Goal: Task Accomplishment & Management: Use online tool/utility

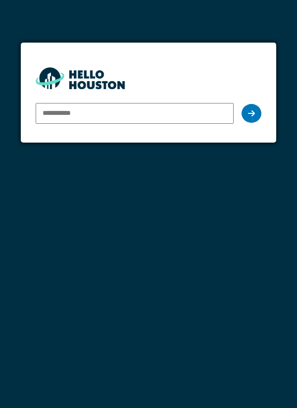
type input "**********"
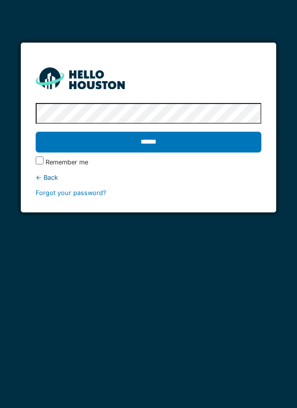
click at [210, 148] on input "******" at bounding box center [149, 142] width 226 height 21
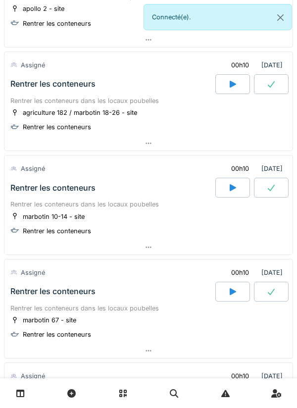
scroll to position [1073, 0]
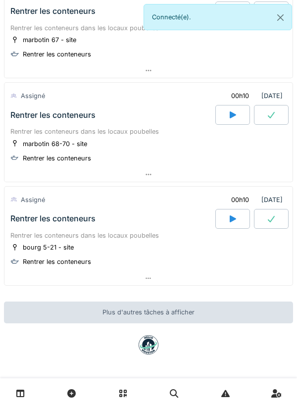
click at [202, 298] on div "[DATE] Par jour En retard 72 En cours [DATE] Entretien complet des jardins Fouc…" at bounding box center [148, 204] width 297 height 408
click at [237, 222] on icon at bounding box center [233, 219] width 10 height 8
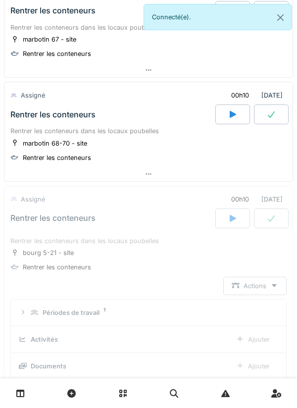
scroll to position [1219, 0]
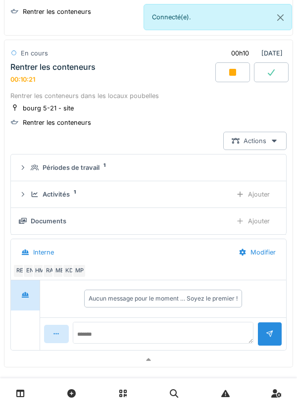
click at [262, 201] on div "Ajouter" at bounding box center [253, 194] width 50 height 18
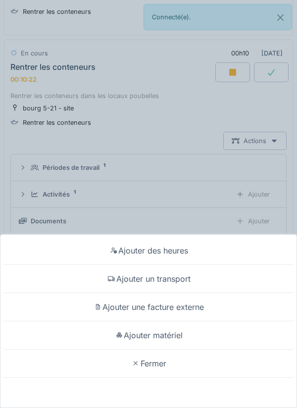
click at [198, 279] on div "Ajouter un transport" at bounding box center [148, 279] width 292 height 28
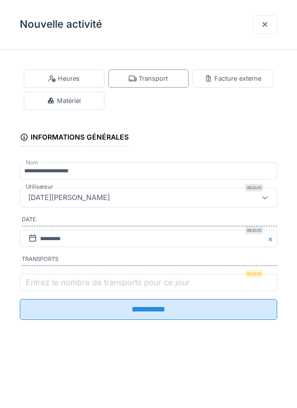
click at [100, 283] on label "Entrez le nombre de transports pour ce jour" at bounding box center [108, 282] width 168 height 12
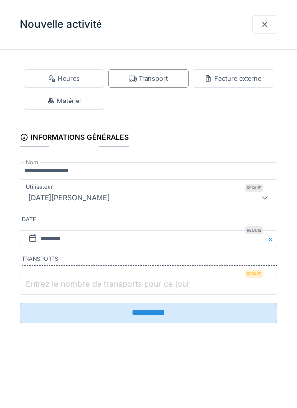
click at [100, 283] on input "Entrez le nombre de transports pour ce jour" at bounding box center [148, 284] width 257 height 21
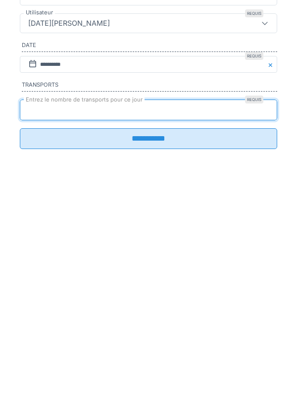
type input "*"
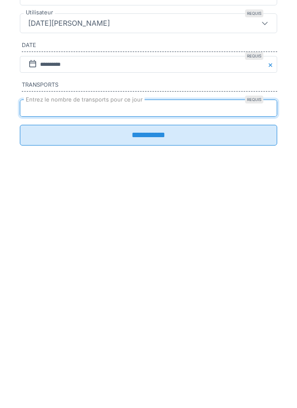
click at [194, 320] on input "**********" at bounding box center [148, 309] width 257 height 21
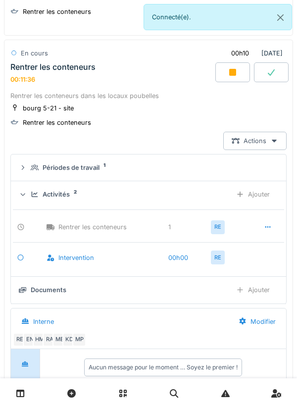
click at [273, 77] on div at bounding box center [271, 72] width 35 height 20
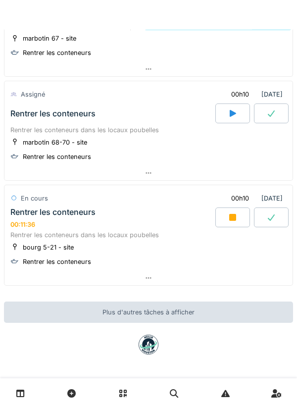
scroll to position [1074, 0]
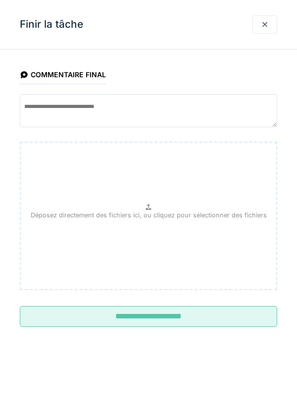
click at [206, 319] on input "**********" at bounding box center [148, 316] width 257 height 21
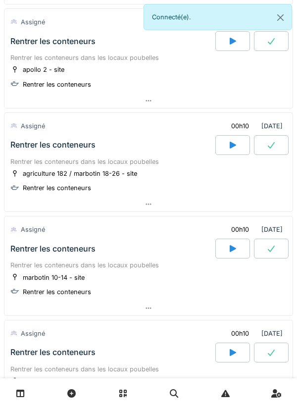
scroll to position [744, 0]
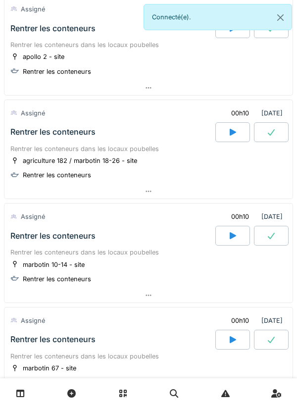
click at [227, 144] on div "Rentrer les conteneurs dans les locaux poubelles" at bounding box center [148, 148] width 276 height 9
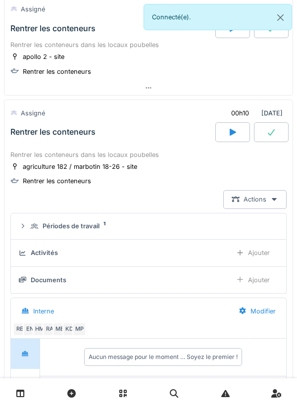
scroll to position [804, 0]
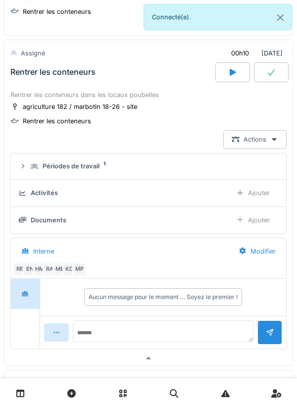
click at [236, 74] on icon at bounding box center [233, 72] width 10 height 8
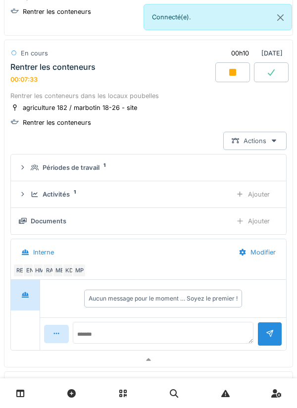
click at [229, 74] on icon at bounding box center [233, 72] width 10 height 8
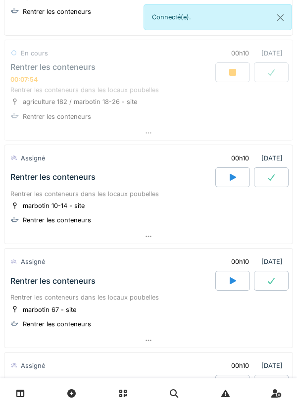
click at [237, 181] on div at bounding box center [232, 177] width 35 height 20
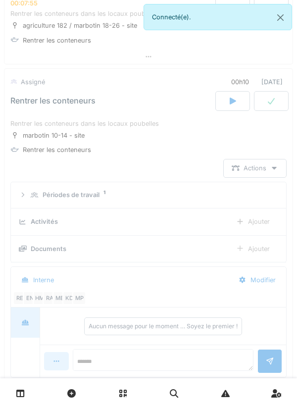
scroll to position [909, 0]
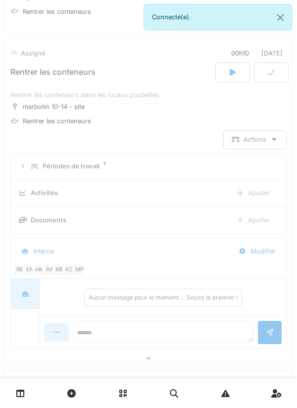
click at [25, 395] on link at bounding box center [20, 392] width 25 height 23
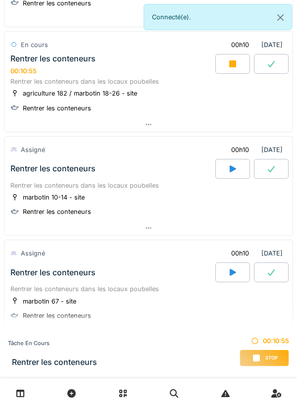
scroll to position [816, 0]
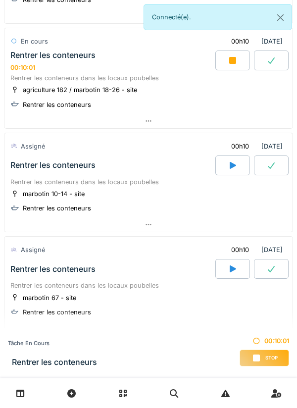
click at [142, 117] on div at bounding box center [148, 121] width 288 height 14
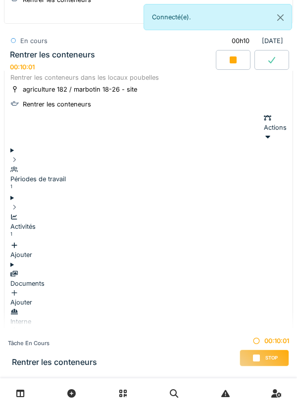
scroll to position [804, 0]
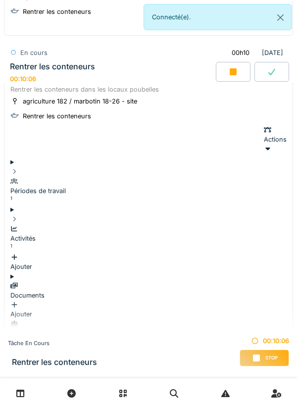
click at [270, 81] on div at bounding box center [271, 72] width 35 height 20
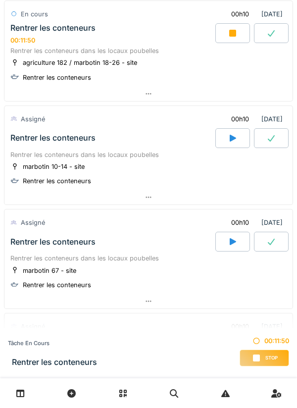
scroll to position [809, 0]
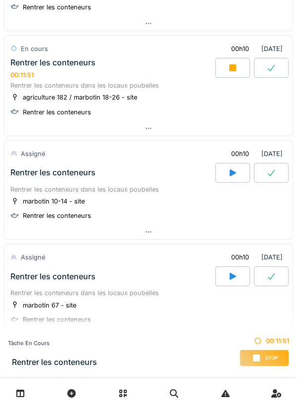
click at [273, 72] on icon at bounding box center [271, 68] width 10 height 8
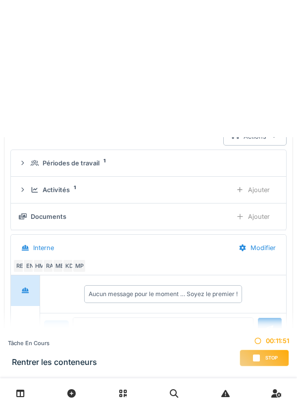
scroll to position [804, 0]
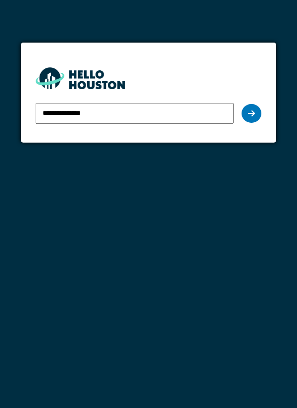
click at [185, 111] on input "**********" at bounding box center [135, 113] width 198 height 21
click at [159, 116] on input "**********" at bounding box center [135, 113] width 198 height 21
click at [258, 121] on div "**********" at bounding box center [149, 113] width 226 height 29
click at [251, 121] on div at bounding box center [251, 113] width 20 height 19
click at [249, 115] on icon at bounding box center [251, 113] width 7 height 8
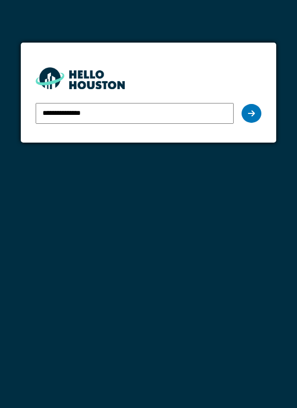
click at [245, 116] on div at bounding box center [251, 113] width 20 height 19
click at [258, 114] on div at bounding box center [251, 113] width 20 height 19
click at [250, 114] on icon at bounding box center [251, 113] width 7 height 8
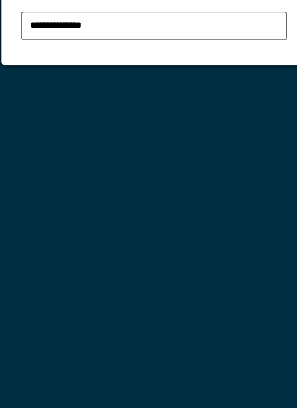
scroll to position [47, 0]
